Goal: Entertainment & Leisure: Consume media (video, audio)

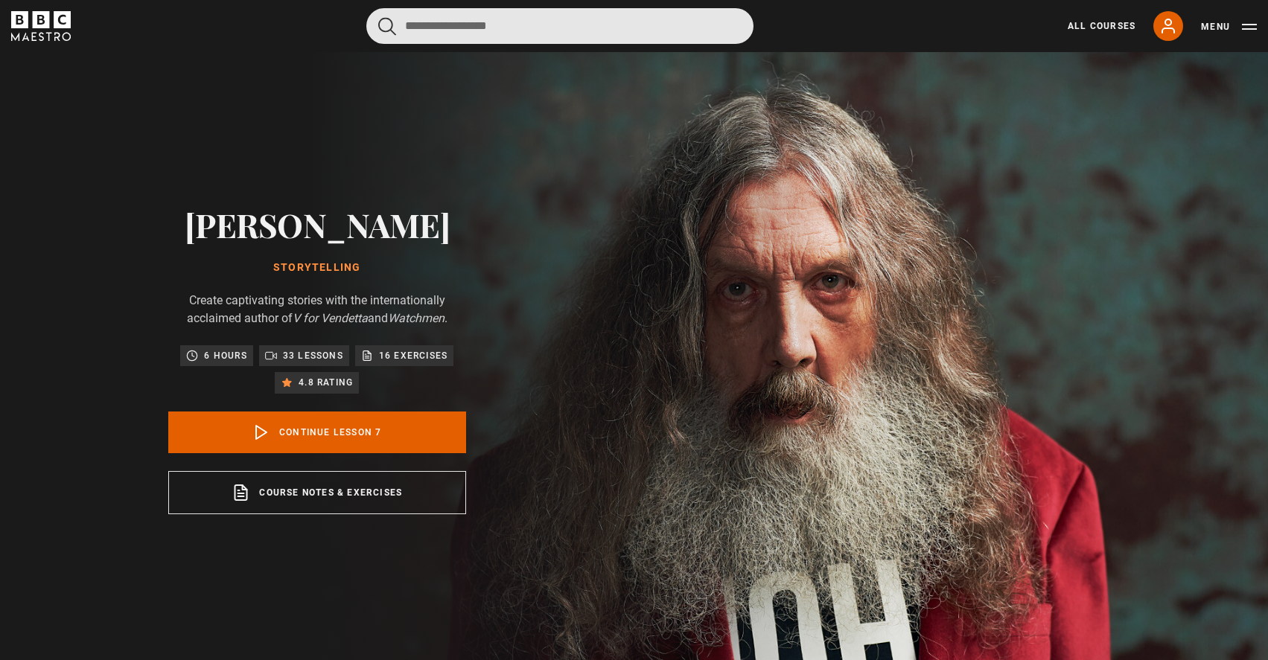
click at [621, 28] on input "Search" at bounding box center [559, 26] width 387 height 36
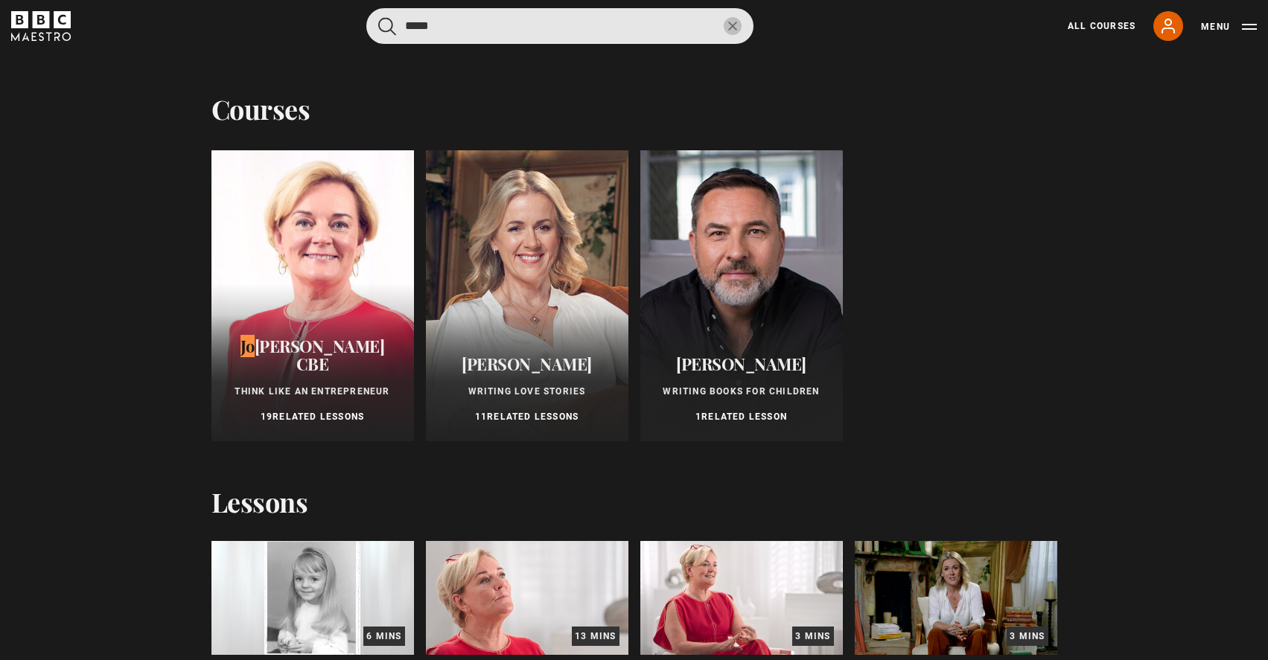
type input "*****"
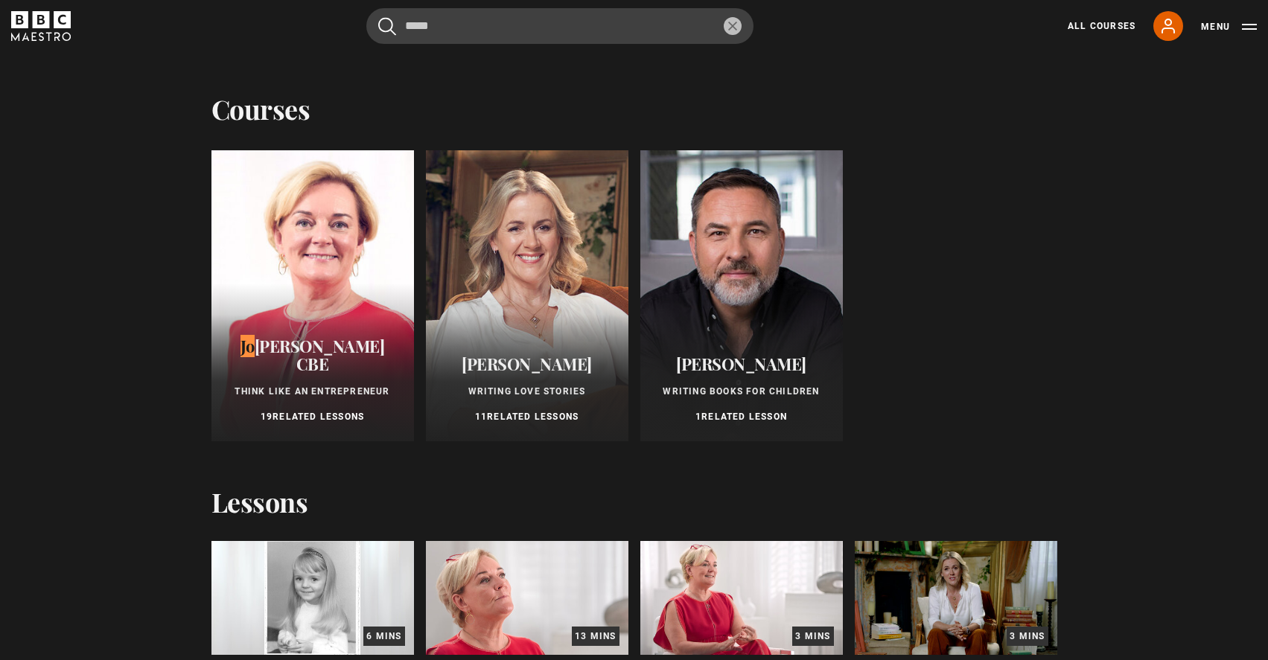
click at [333, 224] on div at bounding box center [312, 295] width 202 height 291
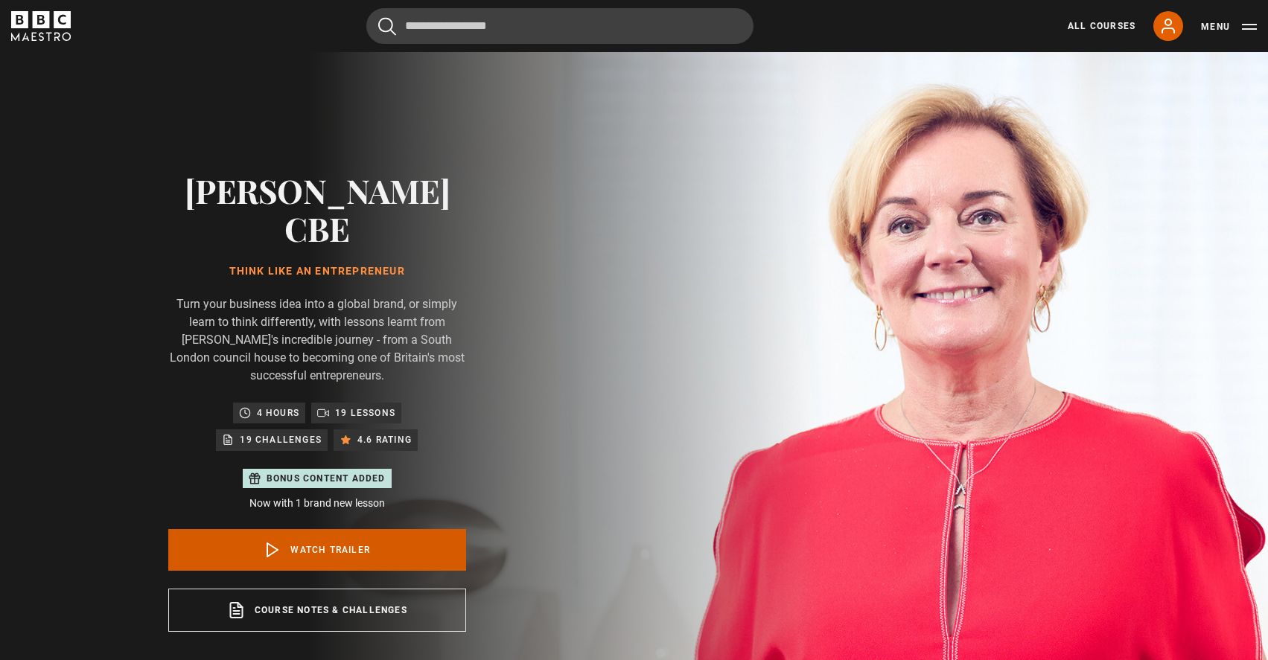
click at [251, 529] on link "Watch Trailer" at bounding box center [317, 550] width 298 height 42
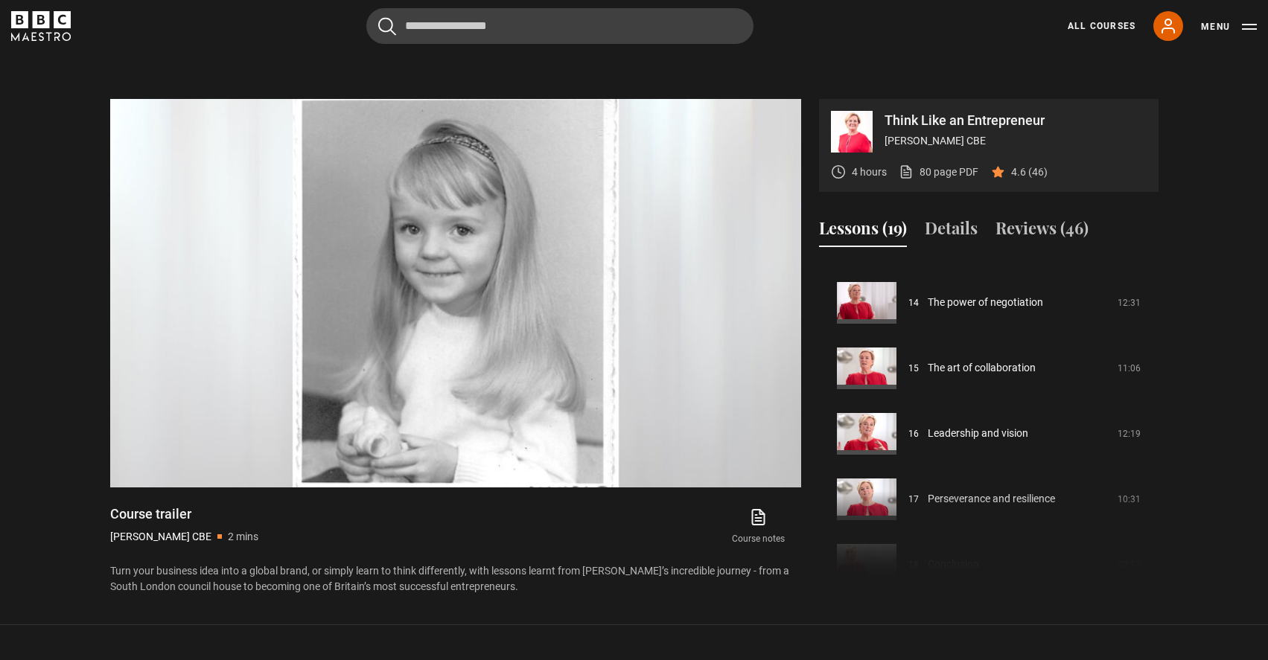
scroll to position [1026, 0]
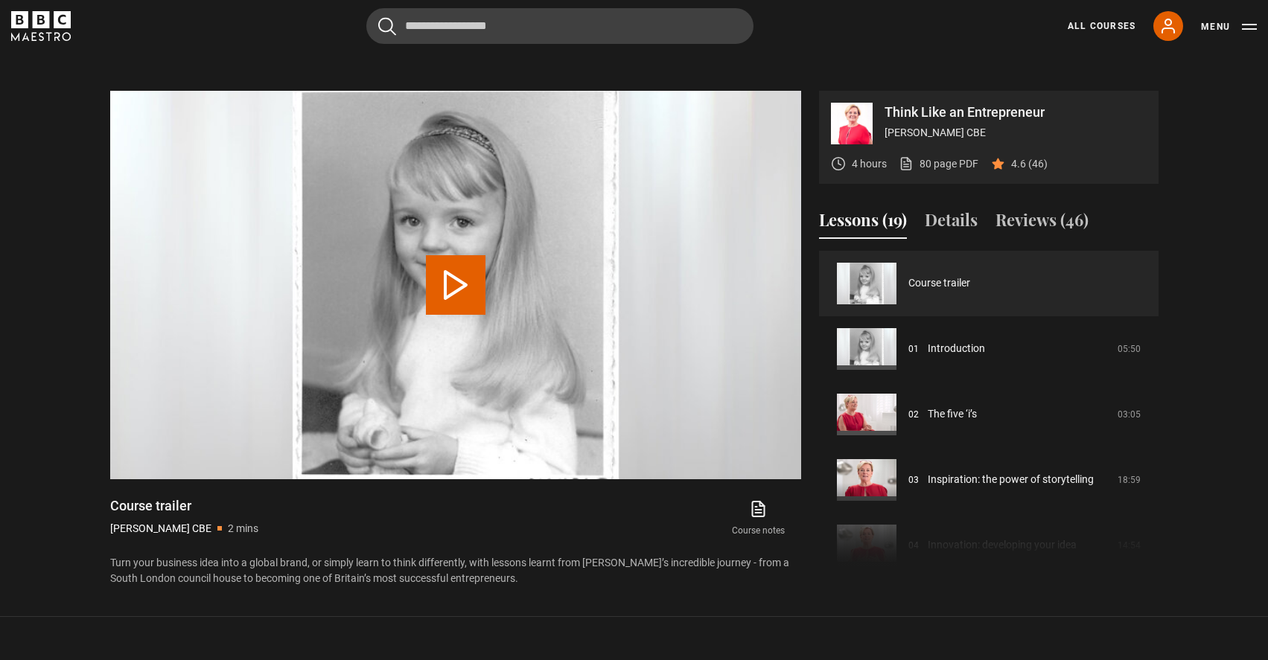
scroll to position [712, 0]
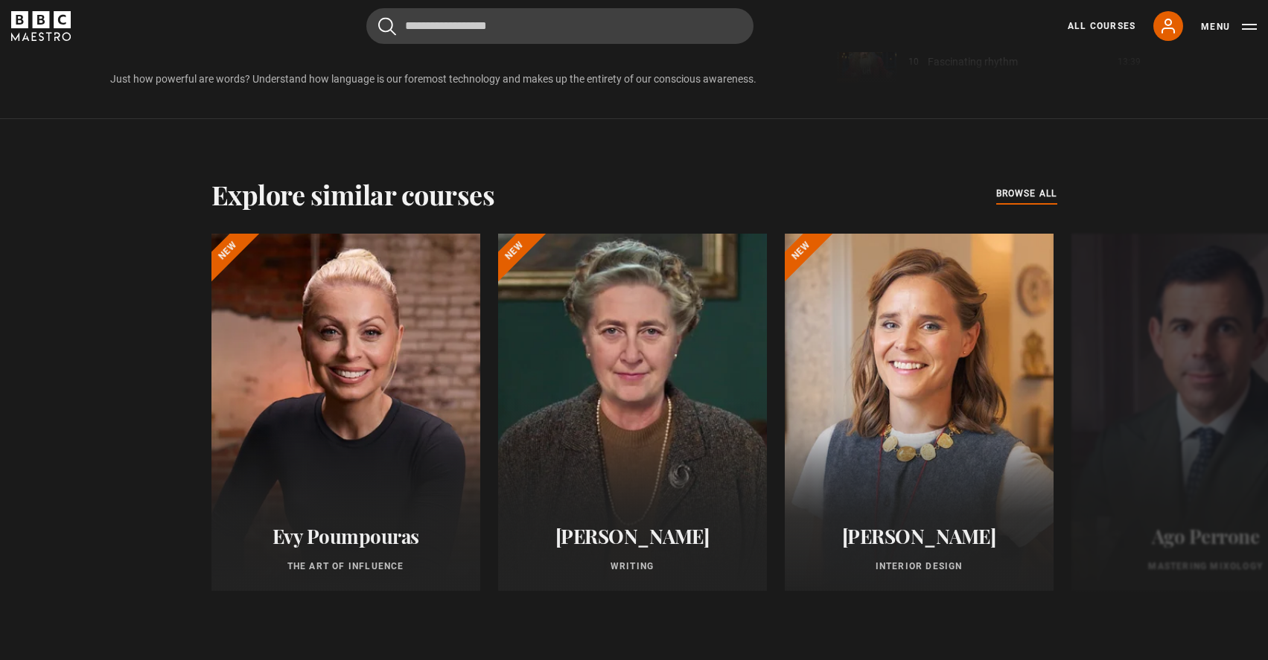
scroll to position [1116, 0]
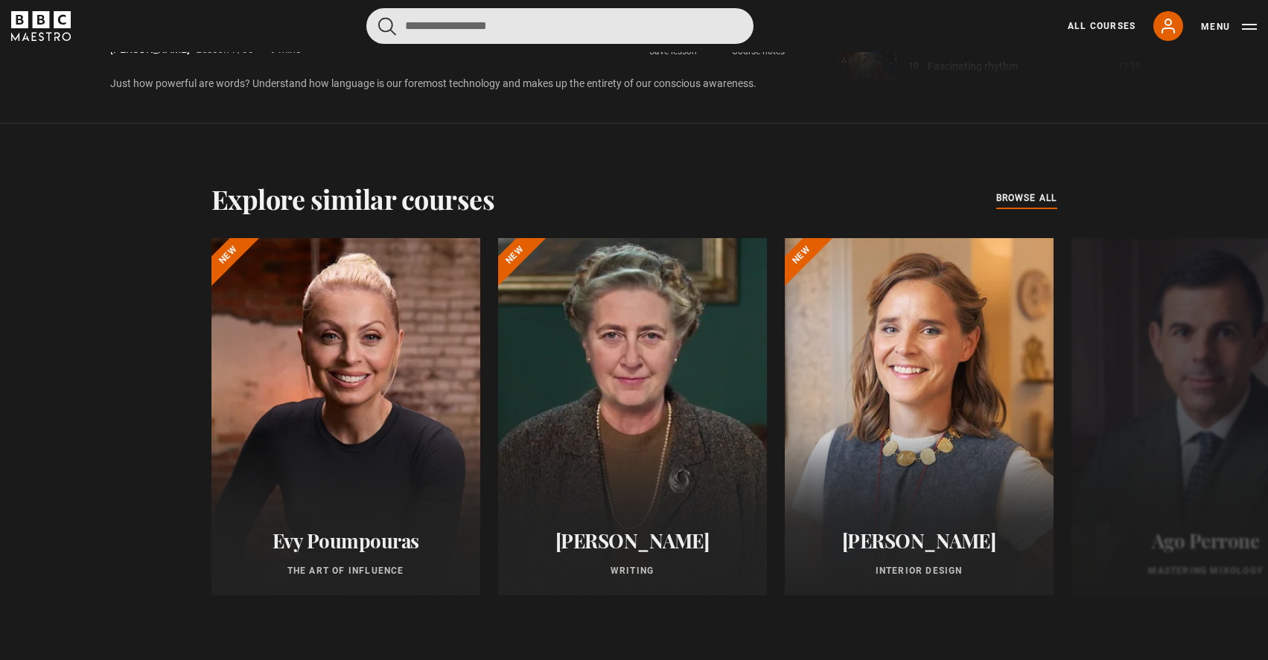
click at [539, 19] on input "Search" at bounding box center [559, 26] width 387 height 36
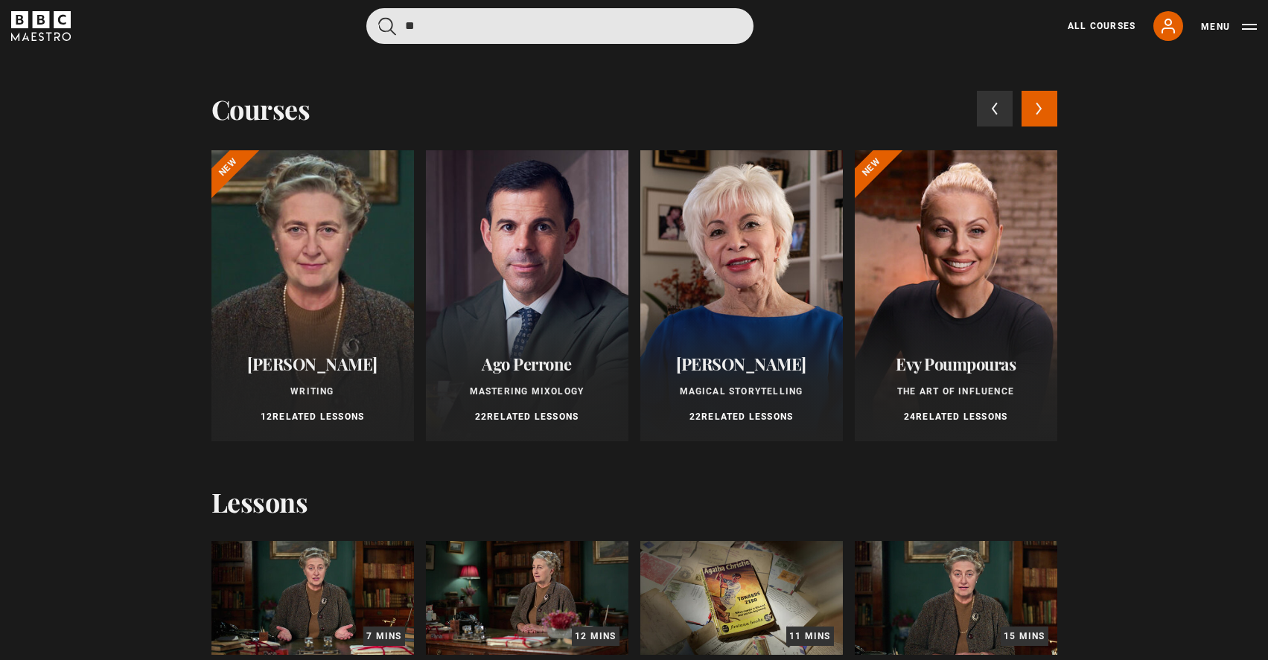
type input "**"
click at [378, 17] on button "submit" at bounding box center [387, 26] width 18 height 19
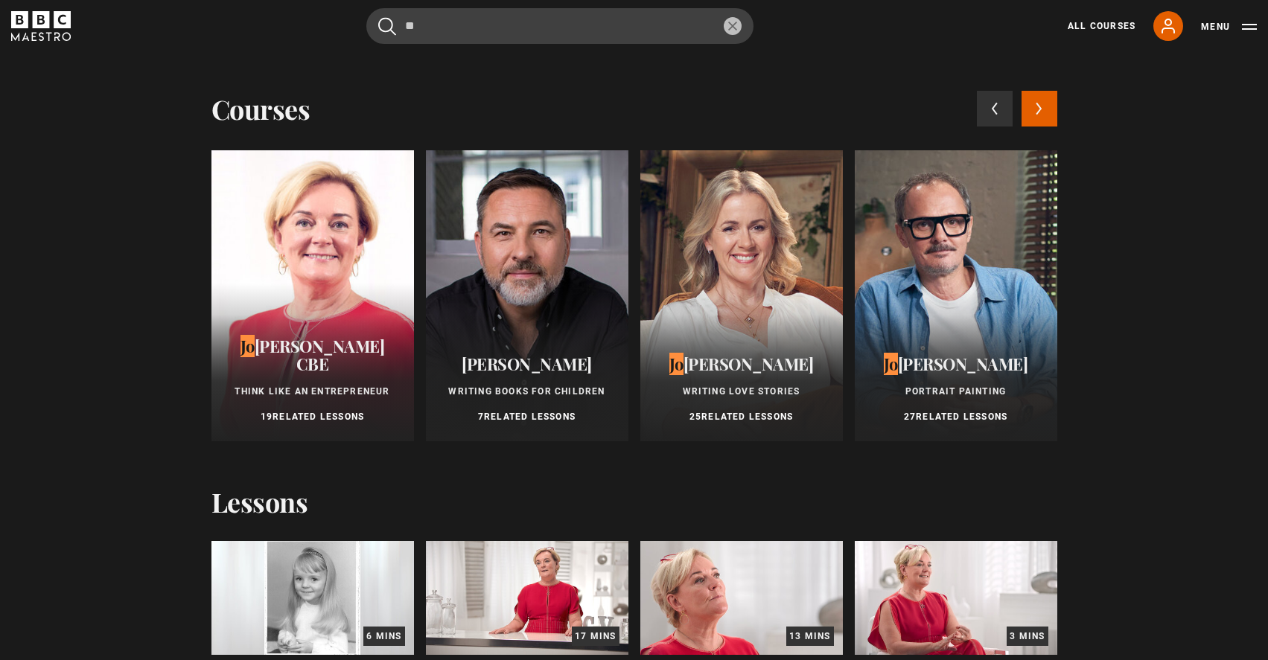
click at [727, 258] on div at bounding box center [741, 295] width 202 height 291
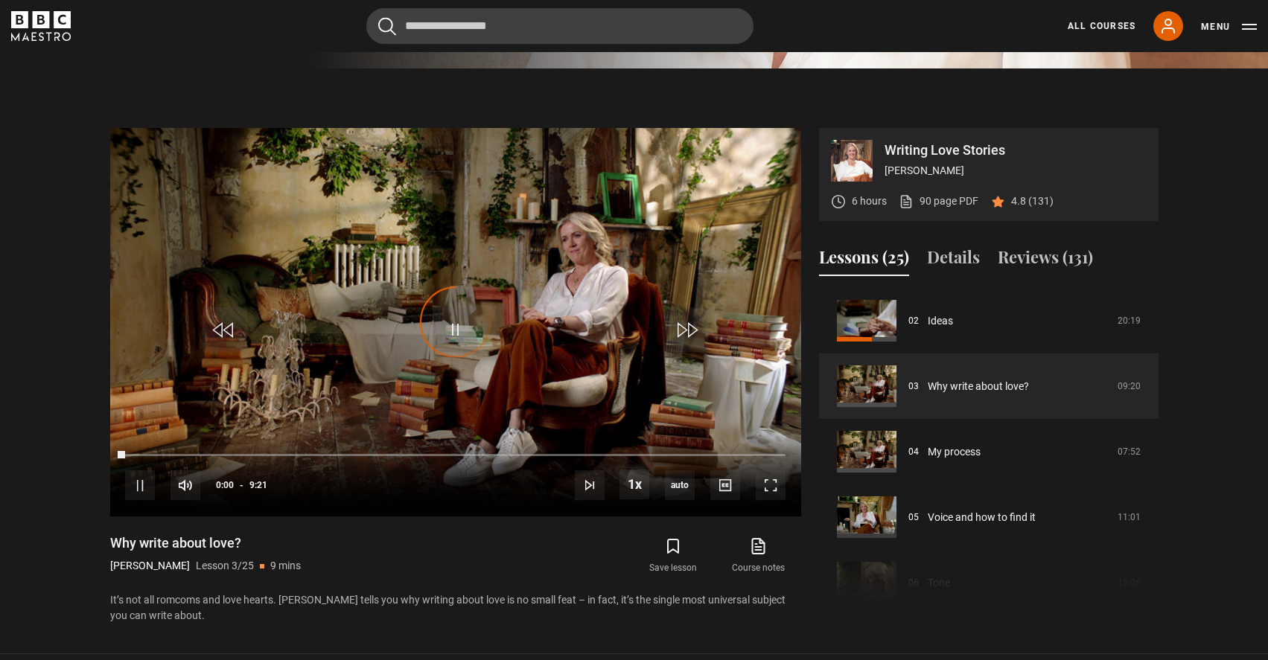
scroll to position [598, 0]
click at [453, 333] on span "Video Player" at bounding box center [454, 330] width 45 height 45
